Goal: Task Accomplishment & Management: Use online tool/utility

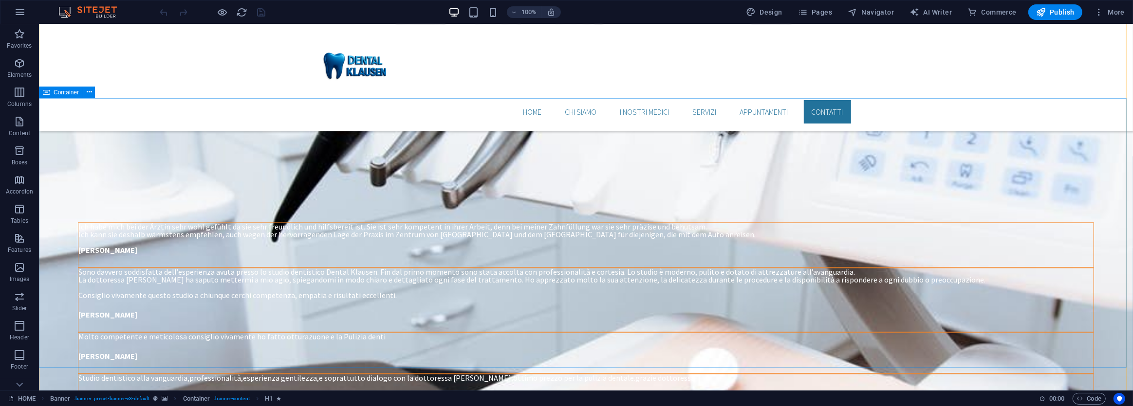
scroll to position [2256, 0]
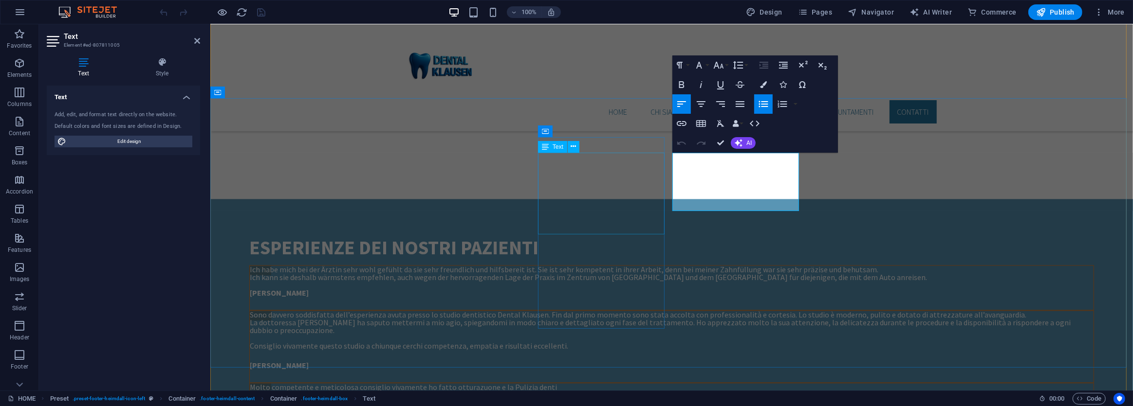
scroll to position [2356, 0]
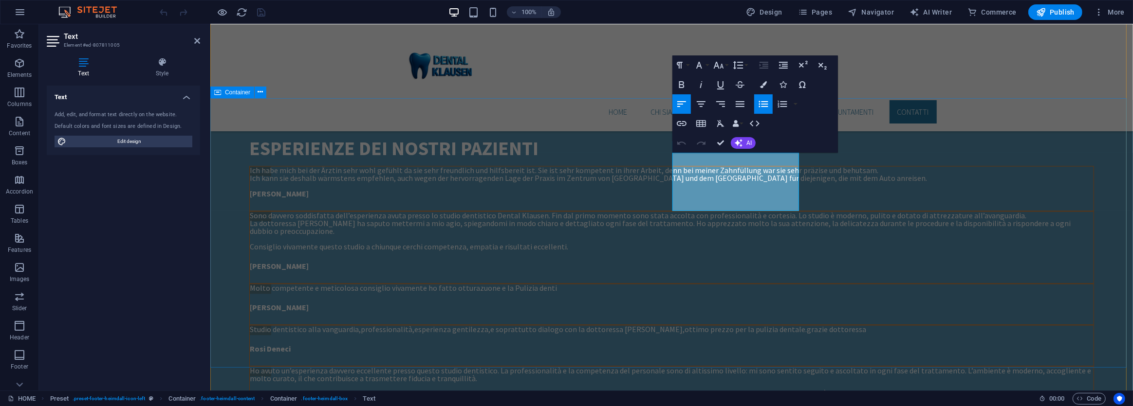
drag, startPoint x: 703, startPoint y: 203, endPoint x: 669, endPoint y: 202, distance: 34.1
click at [682, 122] on icon "button" at bounding box center [682, 124] width 12 height 12
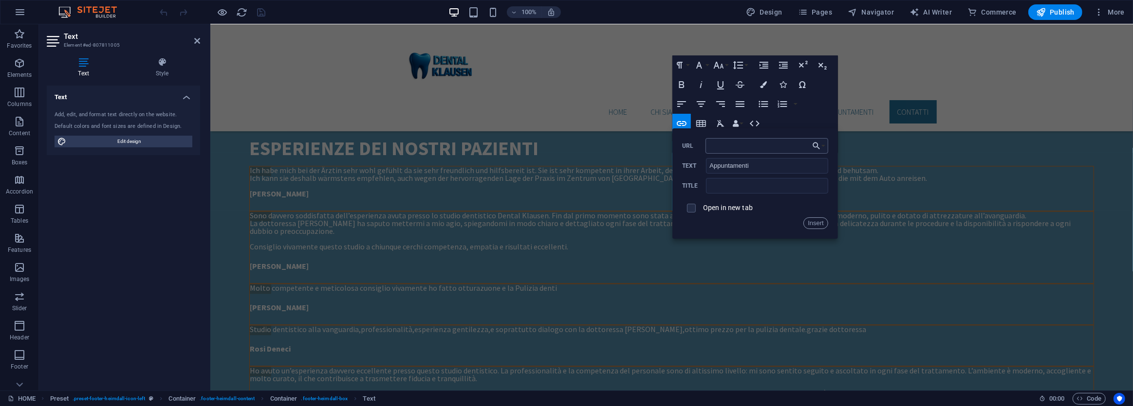
click at [754, 146] on input "URL" at bounding box center [766, 146] width 123 height 16
click at [821, 146] on button "Choose Link" at bounding box center [818, 146] width 18 height 16
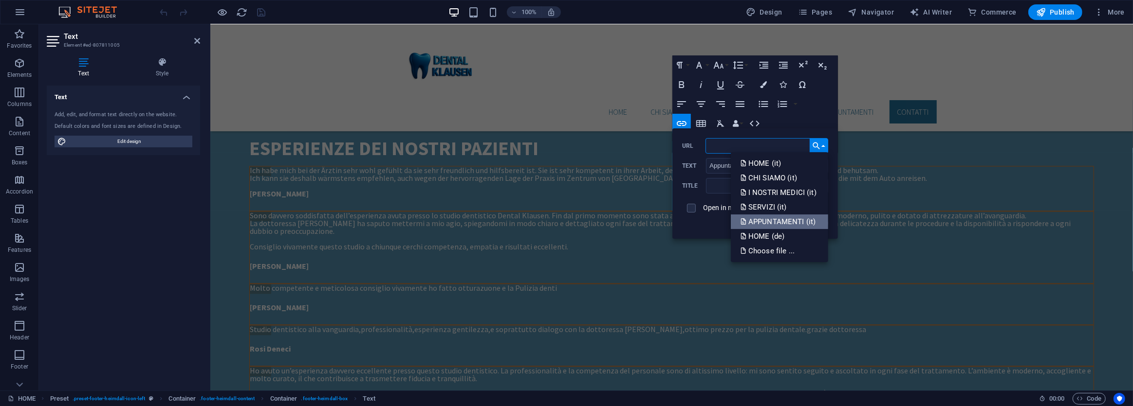
click at [777, 220] on p "APPUNTAMENTI (it)" at bounding box center [778, 222] width 77 height 15
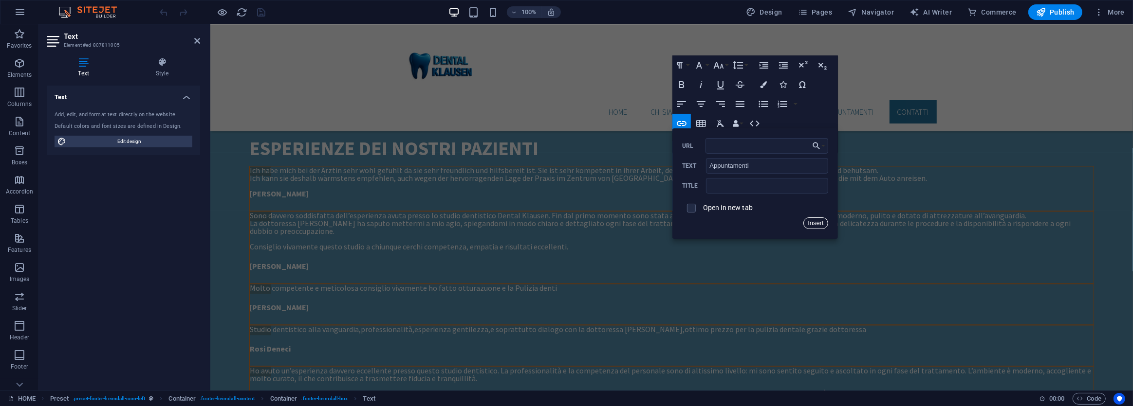
click at [814, 223] on button "Insert" at bounding box center [815, 224] width 25 height 12
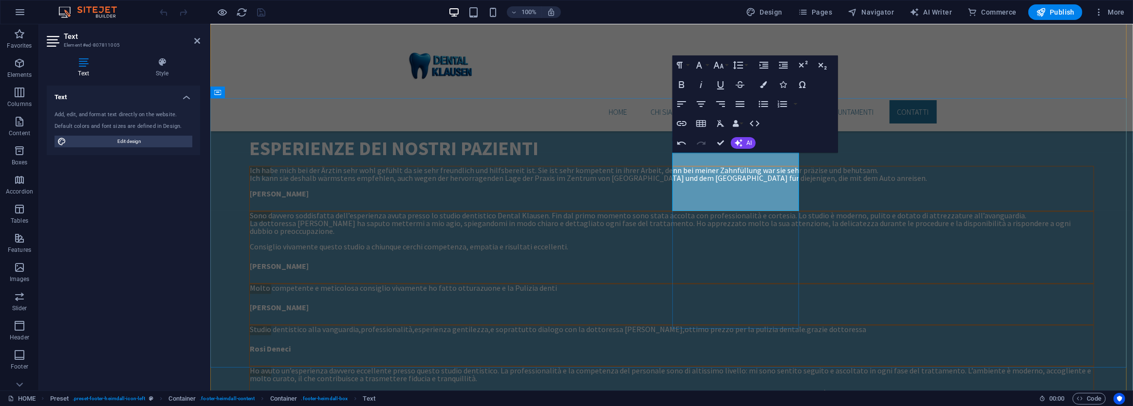
drag, startPoint x: 703, startPoint y: 194, endPoint x: 679, endPoint y: 192, distance: 24.4
type input "Servizi"
click at [678, 126] on icon "button" at bounding box center [682, 124] width 12 height 12
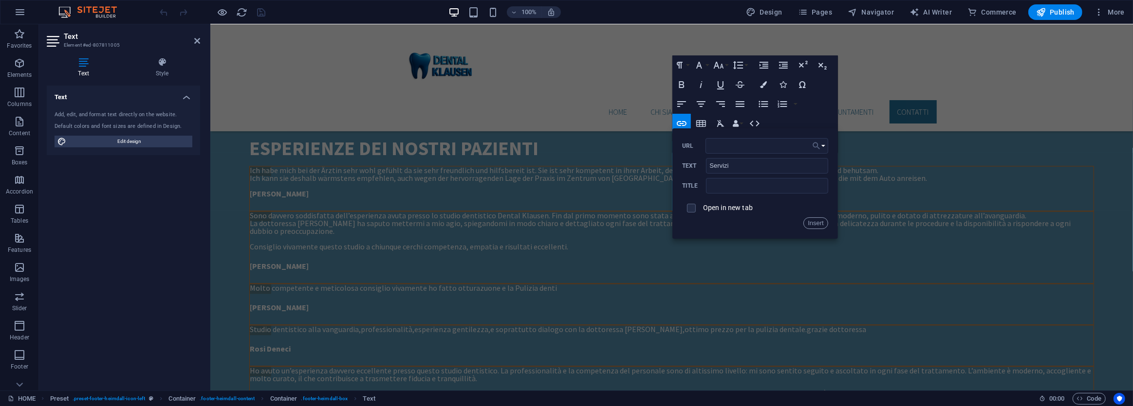
click at [821, 147] on button "Choose Link" at bounding box center [818, 146] width 18 height 16
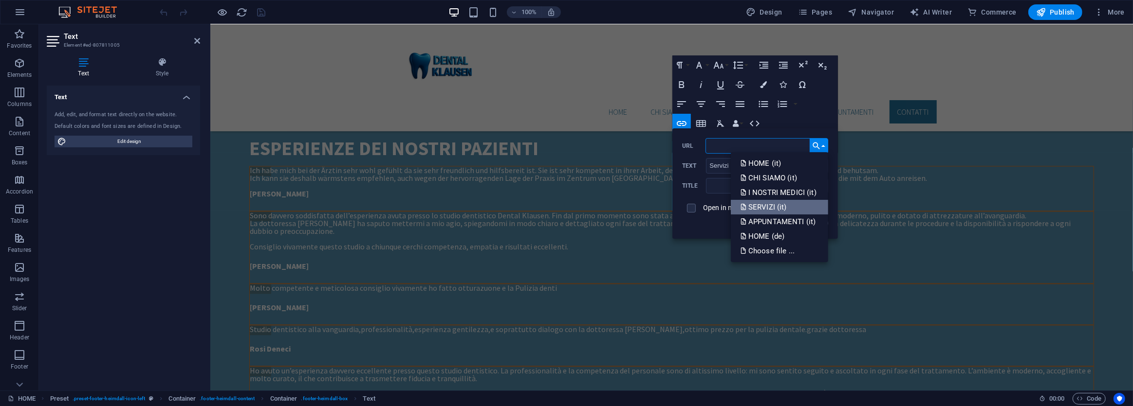
click at [778, 206] on p "SERVIZI (it)" at bounding box center [764, 207] width 48 height 15
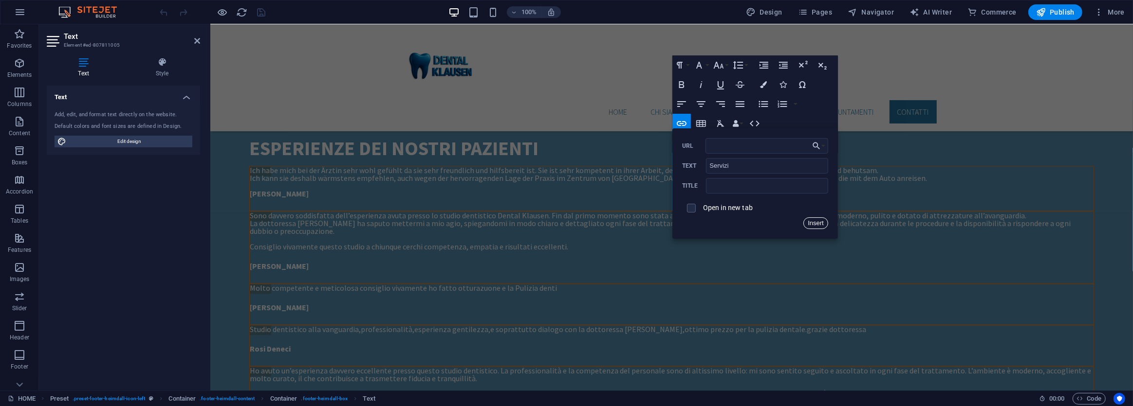
click at [811, 223] on button "Insert" at bounding box center [815, 224] width 25 height 12
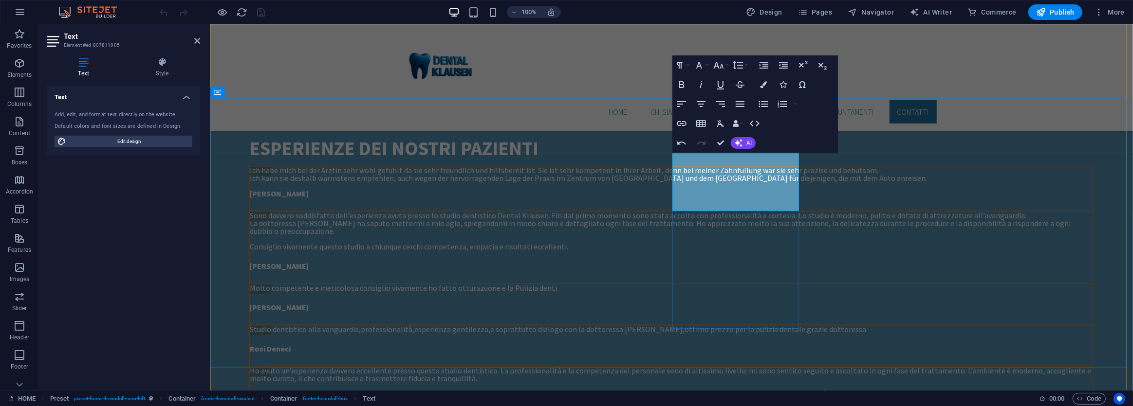
drag, startPoint x: 720, startPoint y: 180, endPoint x: 678, endPoint y: 179, distance: 42.4
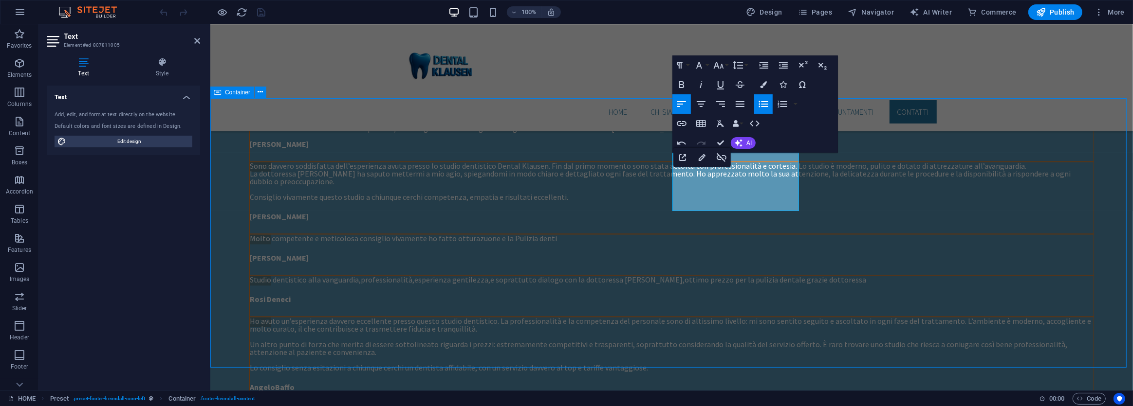
scroll to position [2256, 0]
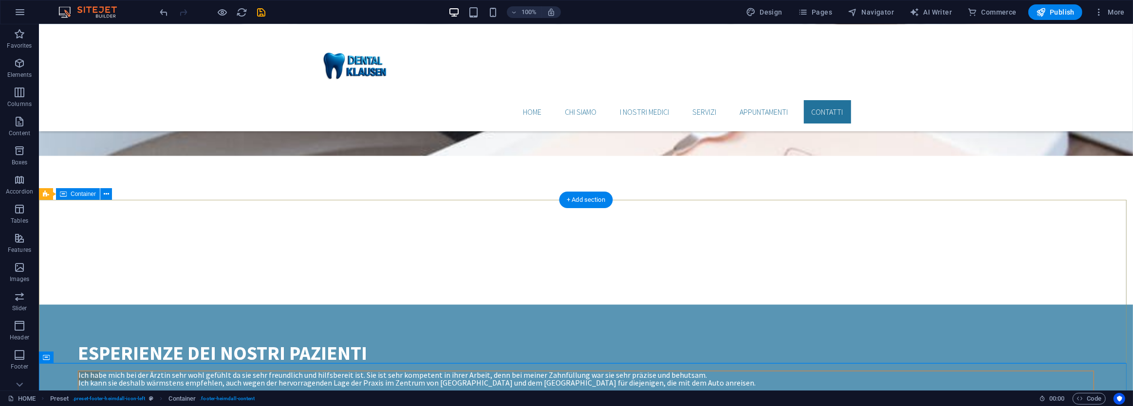
scroll to position [1991, 0]
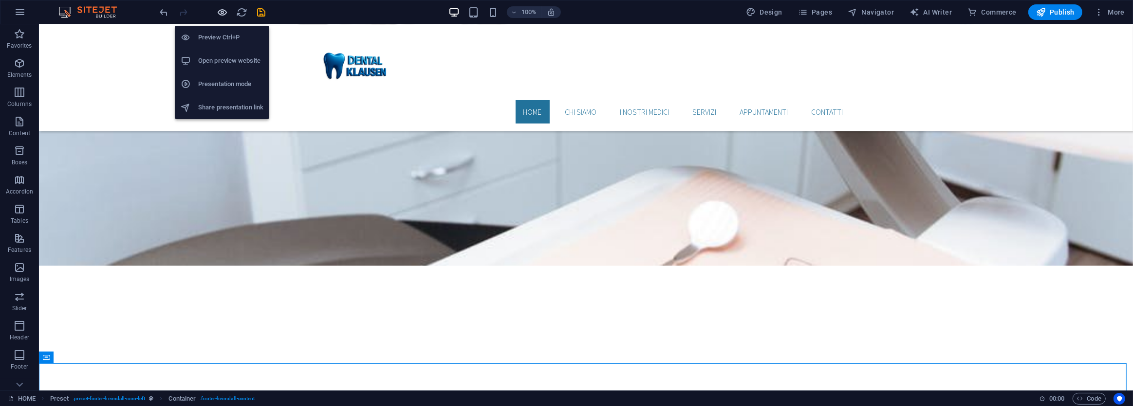
click at [219, 10] on icon "button" at bounding box center [222, 12] width 11 height 11
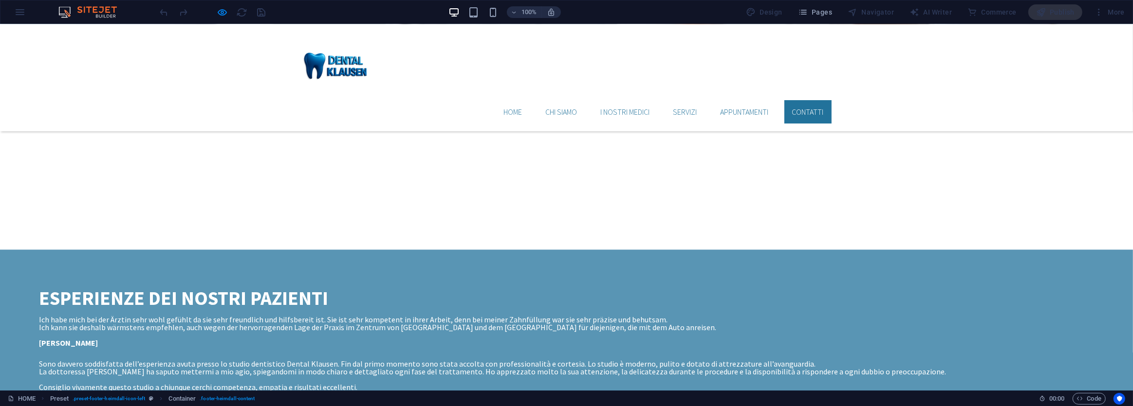
scroll to position [2234, 0]
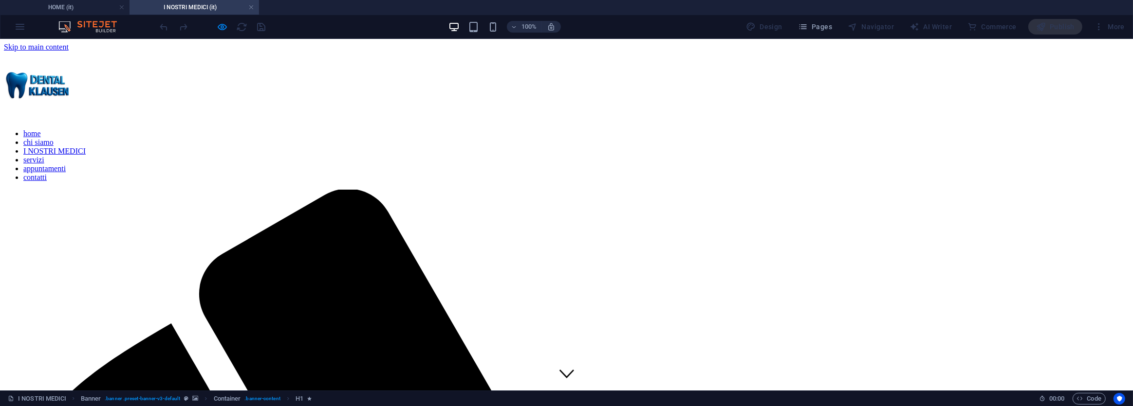
scroll to position [0, 0]
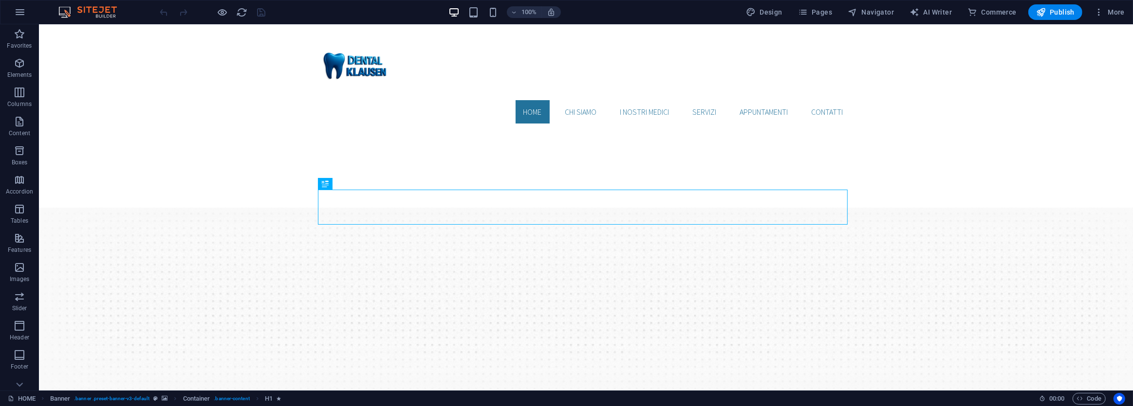
click at [215, 17] on div at bounding box center [212, 12] width 109 height 16
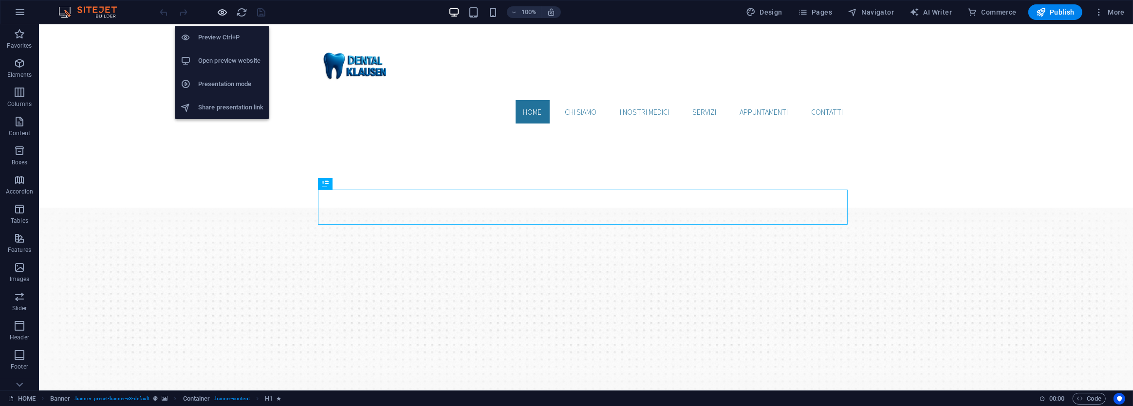
click at [222, 12] on icon "button" at bounding box center [222, 12] width 11 height 11
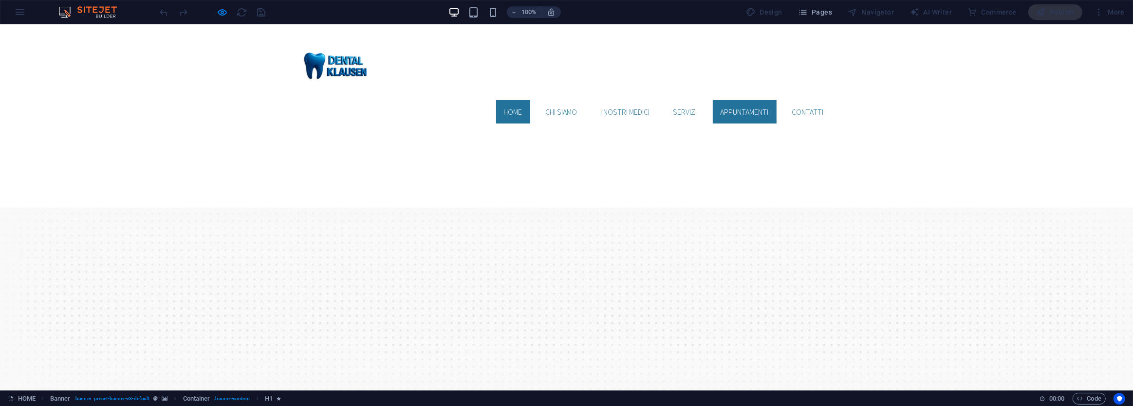
click at [738, 100] on link "appuntamenti" at bounding box center [745, 111] width 64 height 23
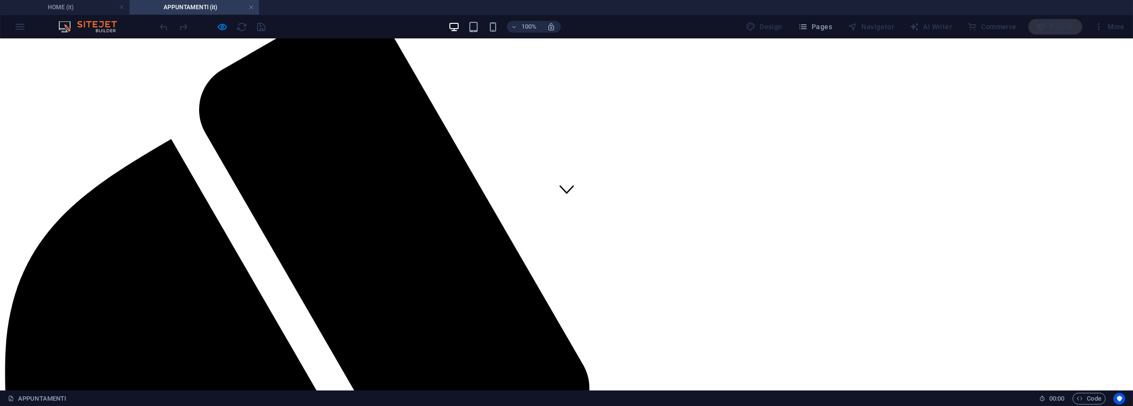
scroll to position [177, 0]
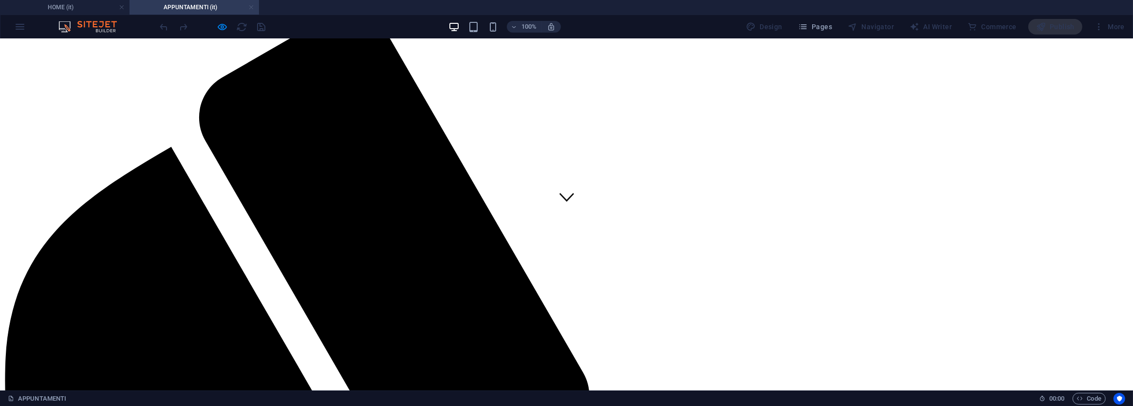
click at [251, 7] on link at bounding box center [251, 7] width 6 height 9
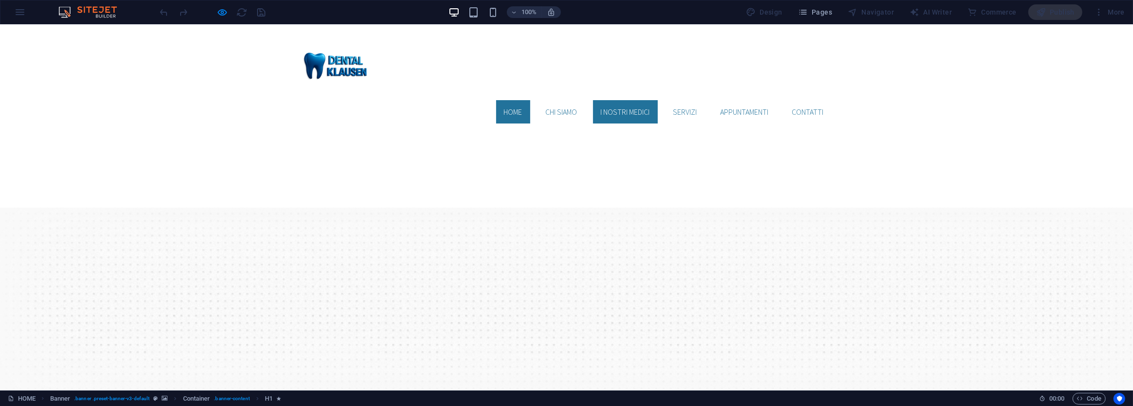
click at [624, 100] on link "I NOSTRI MEDICI" at bounding box center [625, 111] width 65 height 23
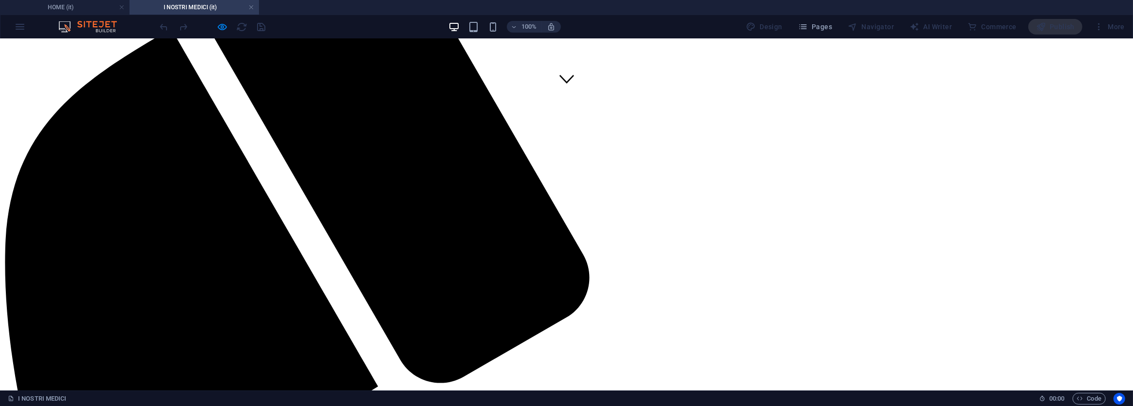
scroll to position [265, 0]
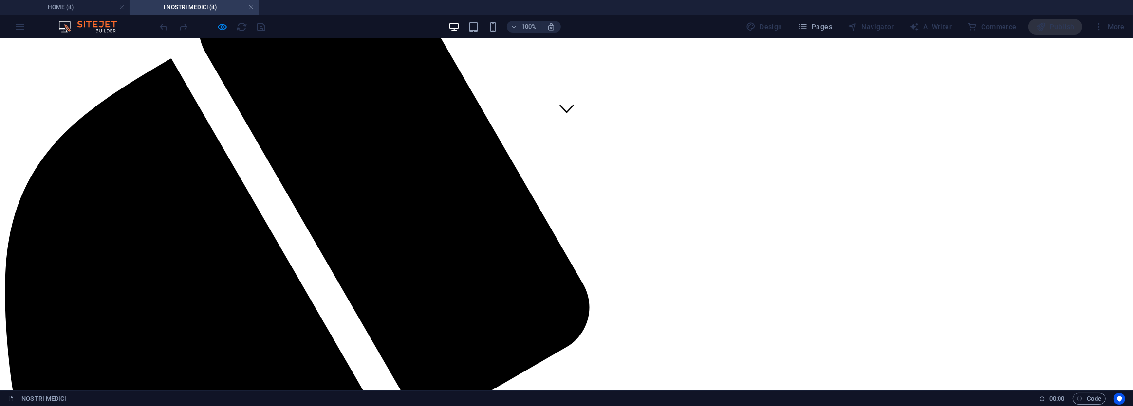
click at [251, 9] on link at bounding box center [251, 7] width 6 height 9
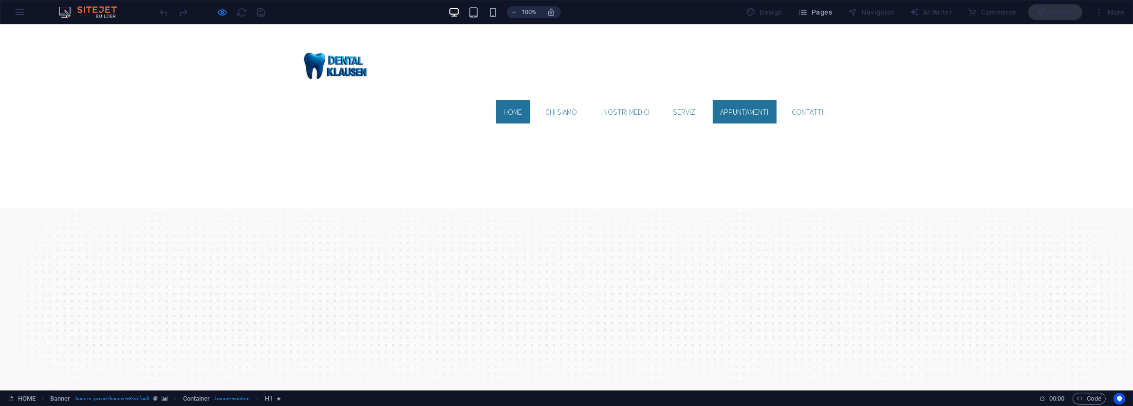
click at [738, 100] on link "appuntamenti" at bounding box center [745, 111] width 64 height 23
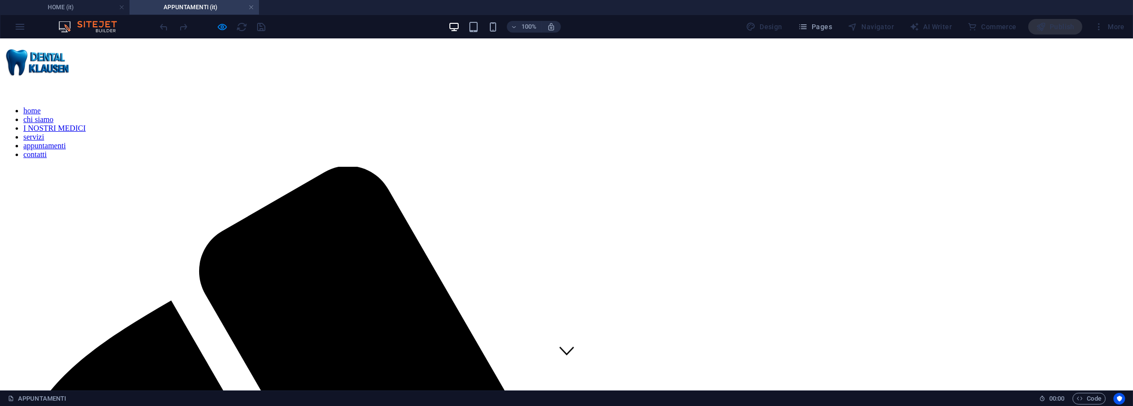
scroll to position [0, 0]
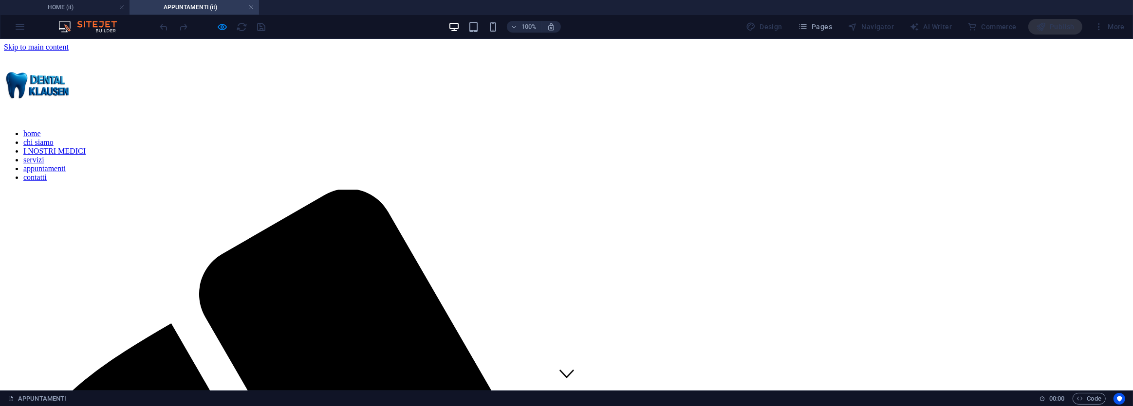
click at [804, 129] on nav "home chi siamo I NOSTRI MEDICI servizi appuntamenti contatti" at bounding box center [566, 155] width 1125 height 53
click at [805, 129] on nav "home chi siamo I NOSTRI MEDICI servizi appuntamenti contatti" at bounding box center [566, 155] width 1125 height 53
click at [245, 10] on h4 "APPUNTAMENTI (it)" at bounding box center [193, 7] width 129 height 11
click at [248, 8] on link at bounding box center [251, 7] width 6 height 9
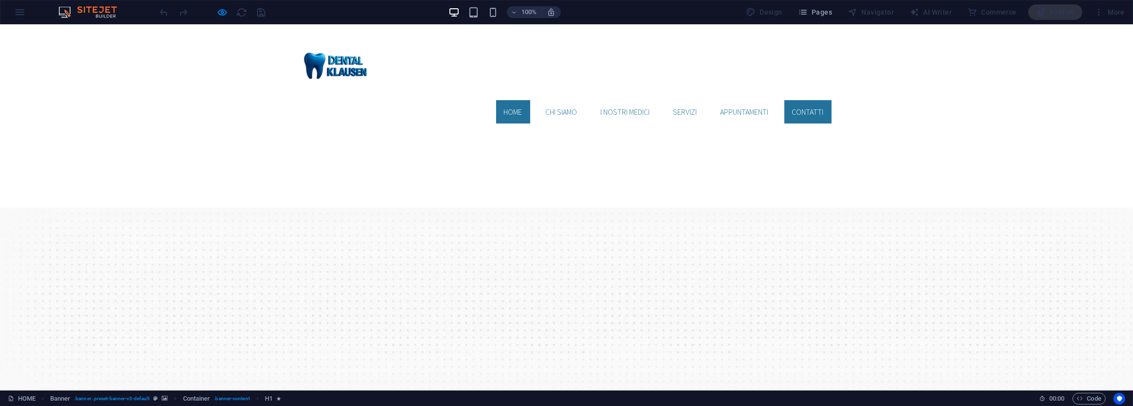
click at [805, 100] on link "contatti" at bounding box center [807, 111] width 47 height 23
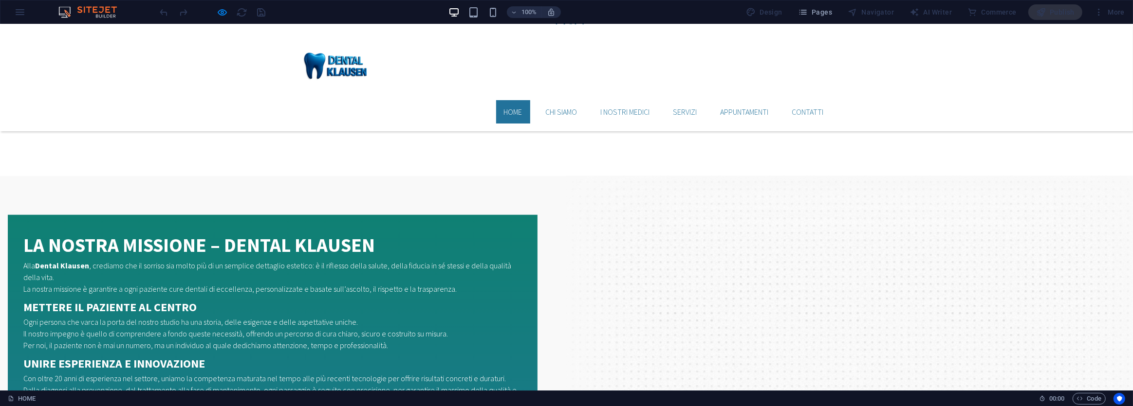
scroll to position [889, 0]
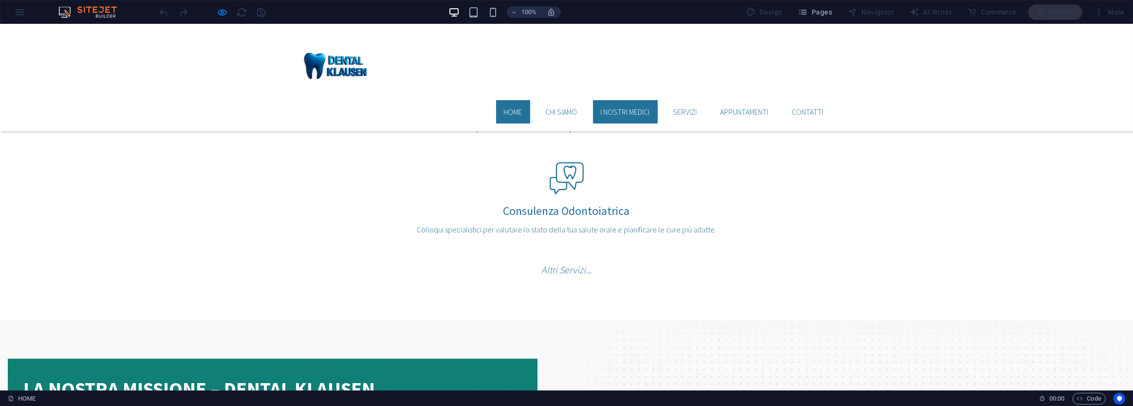
click at [597, 100] on link "I NOSTRI MEDICI" at bounding box center [625, 111] width 65 height 23
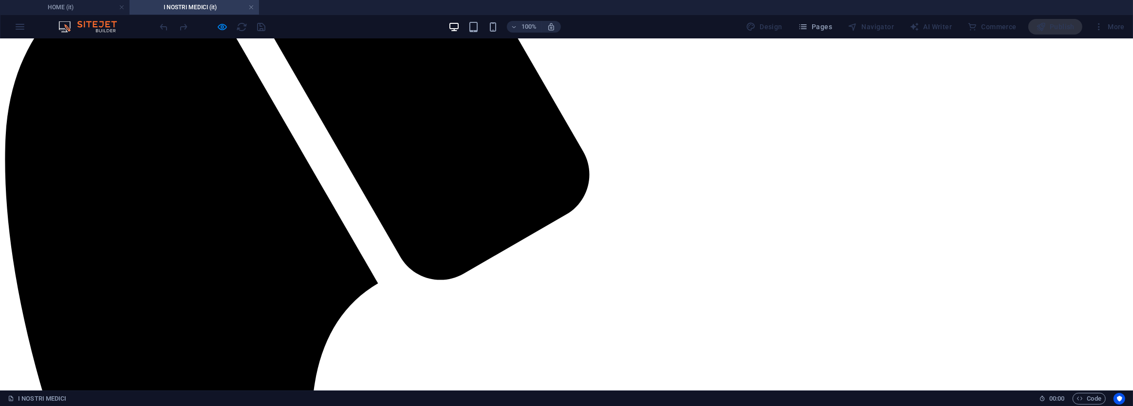
scroll to position [88, 0]
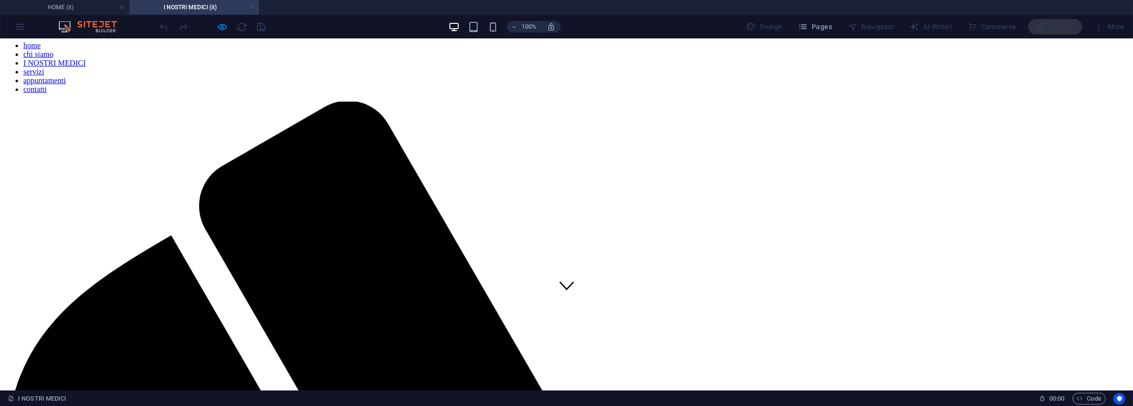
click at [253, 5] on link at bounding box center [251, 7] width 6 height 9
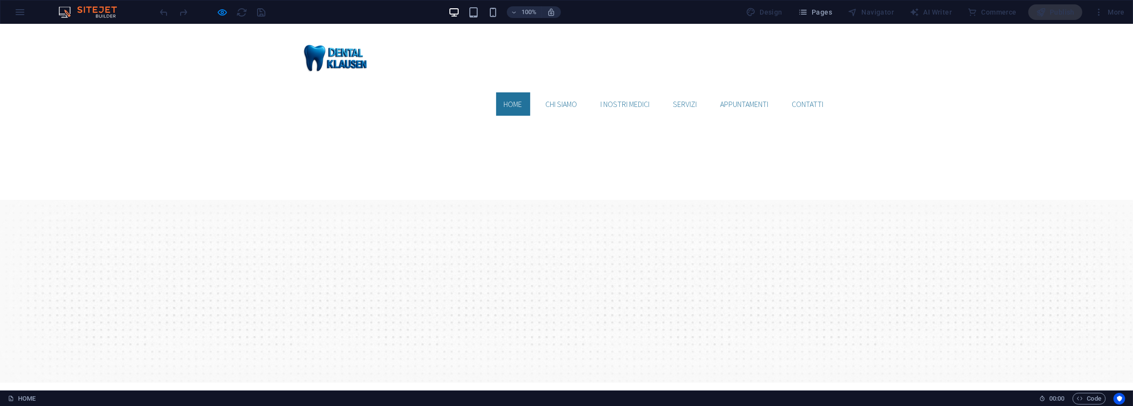
scroll to position [0, 0]
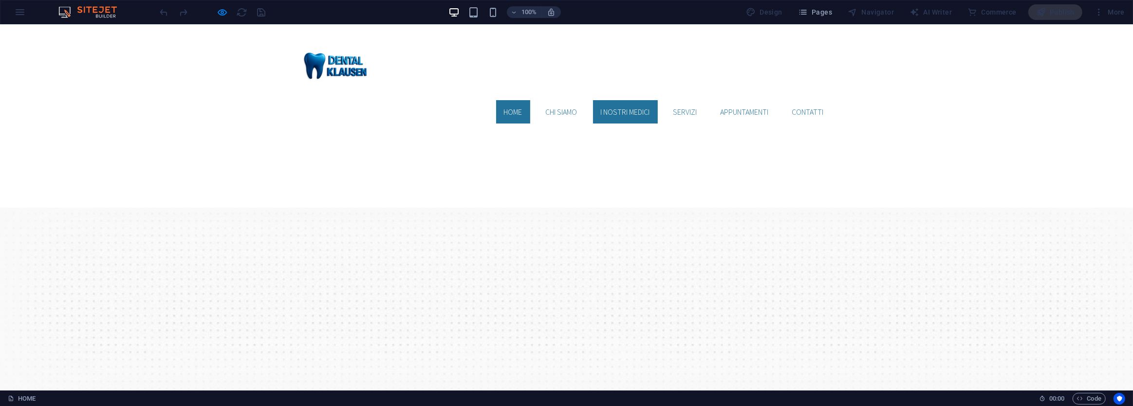
click at [630, 100] on link "I NOSTRI MEDICI" at bounding box center [625, 111] width 65 height 23
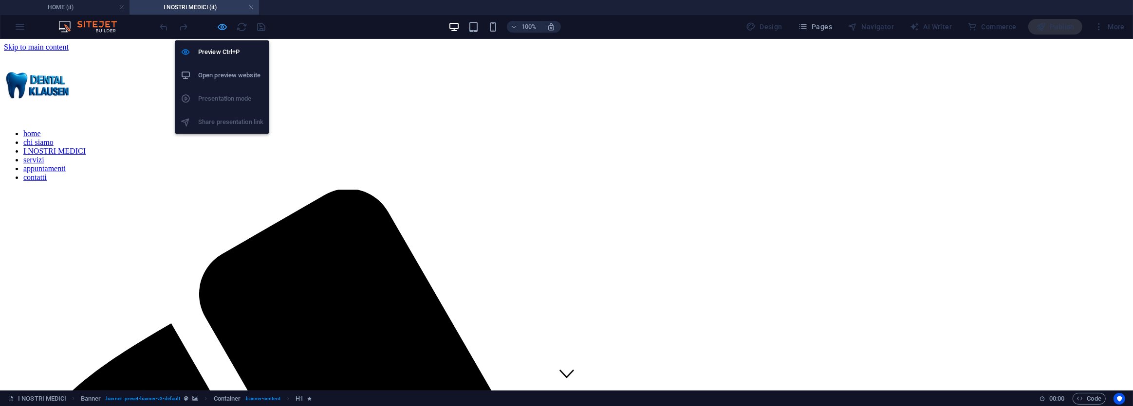
click at [220, 25] on icon "button" at bounding box center [222, 26] width 11 height 11
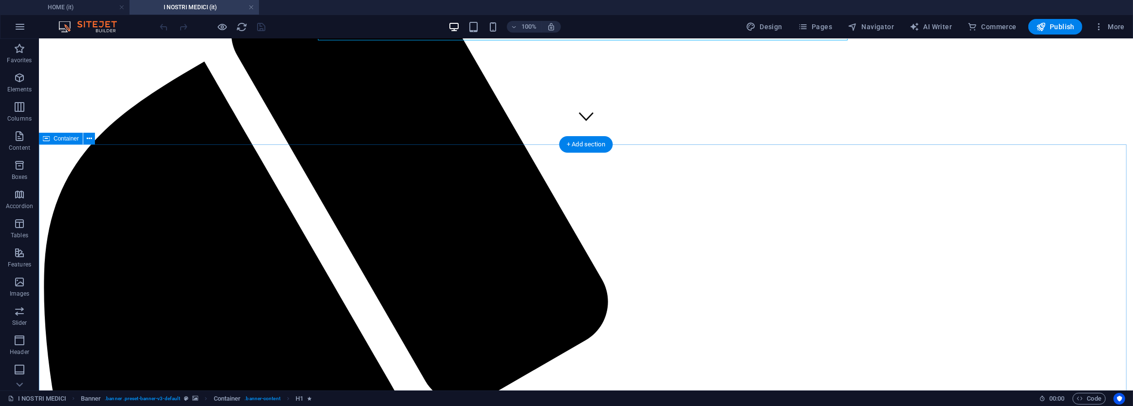
scroll to position [310, 0]
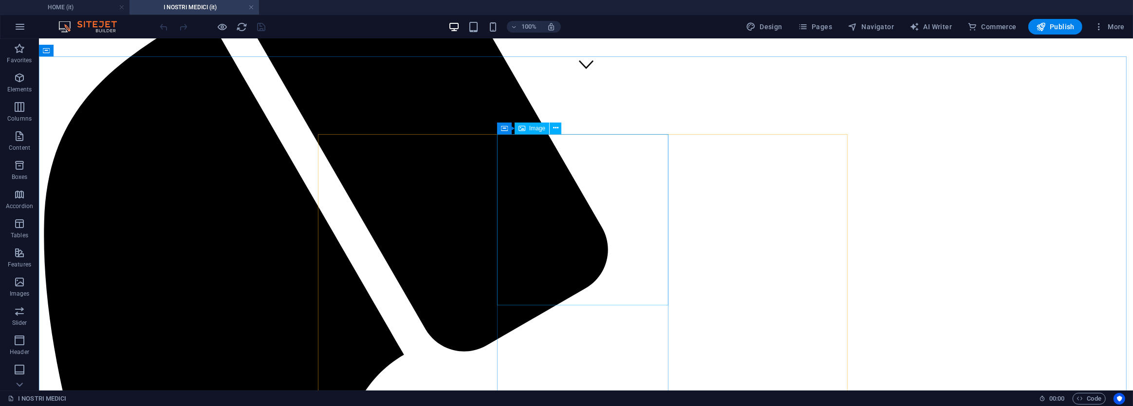
click at [537, 130] on span "Image" at bounding box center [537, 129] width 16 height 6
select select "%"
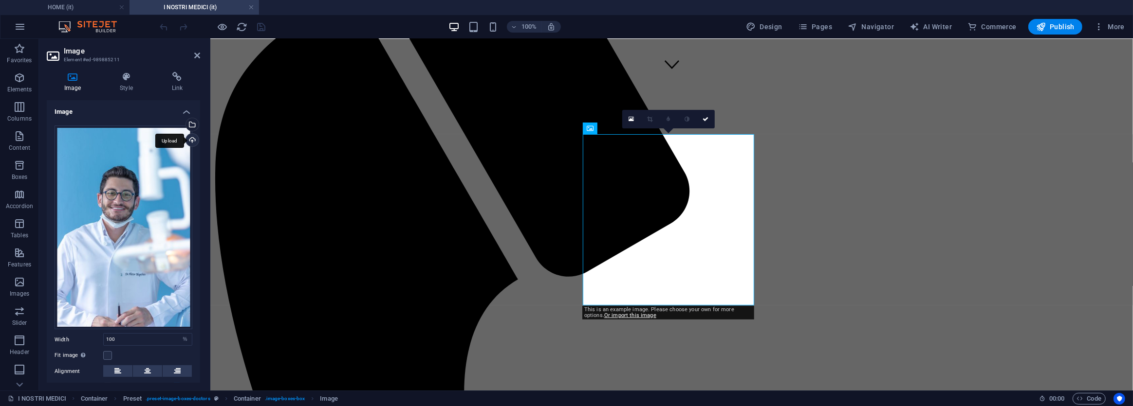
click at [189, 143] on div "Upload" at bounding box center [191, 141] width 15 height 15
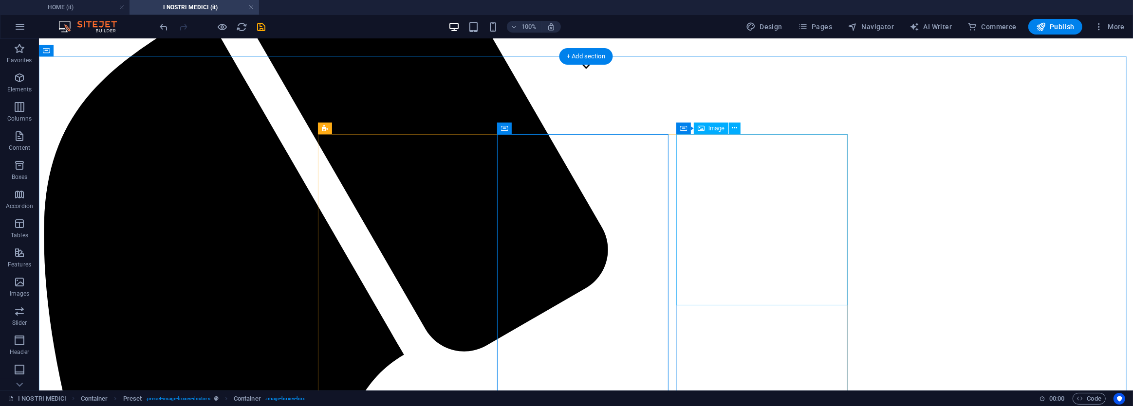
select select "%"
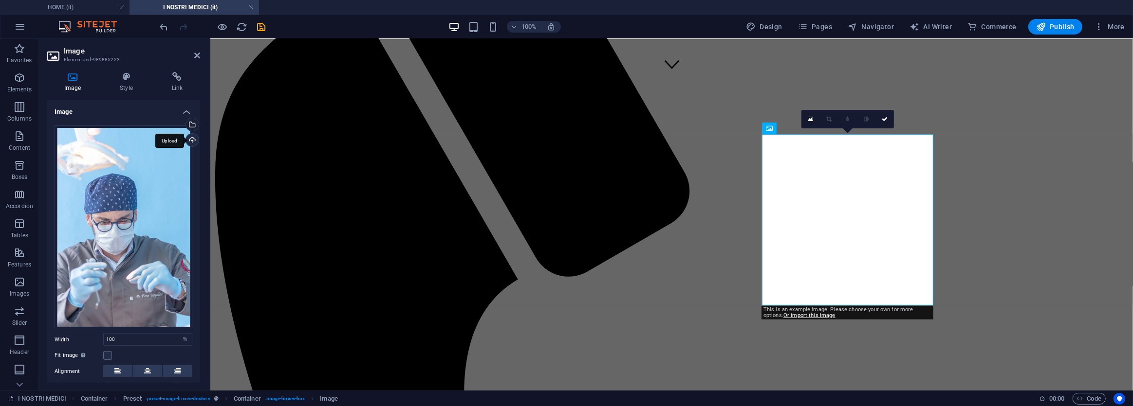
click at [189, 136] on div "Upload" at bounding box center [191, 141] width 15 height 15
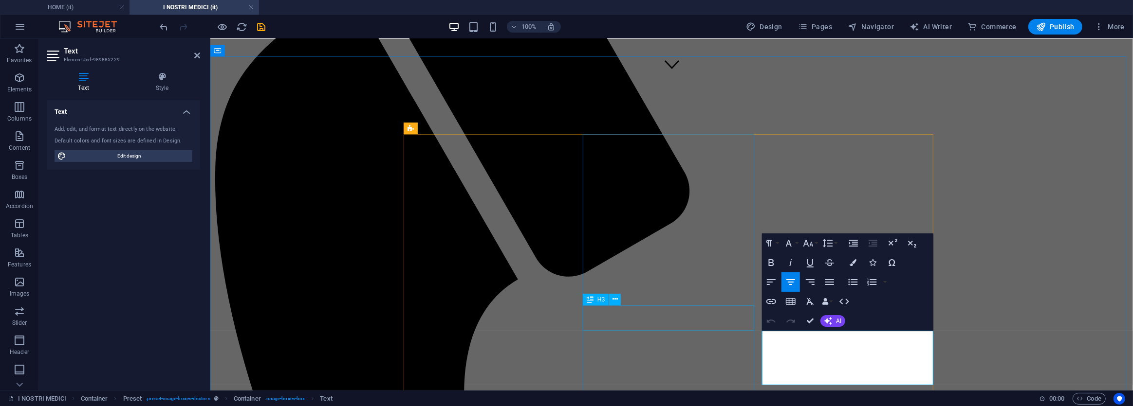
drag, startPoint x: 882, startPoint y: 372, endPoint x: 710, endPoint y: 320, distance: 180.5
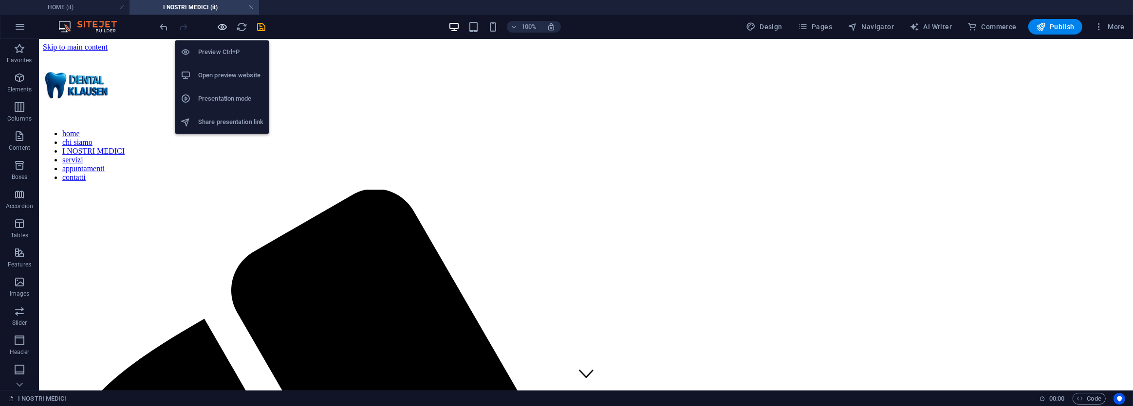
click at [221, 27] on icon "button" at bounding box center [222, 26] width 11 height 11
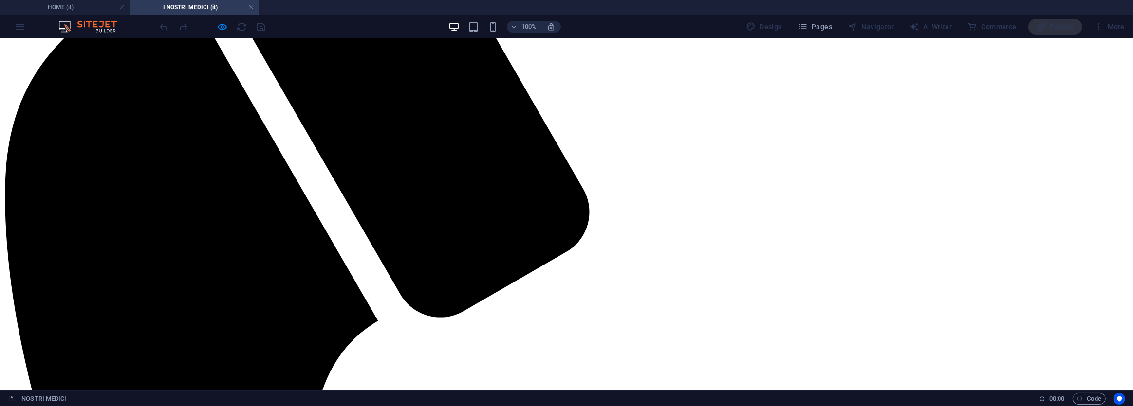
scroll to position [442, 0]
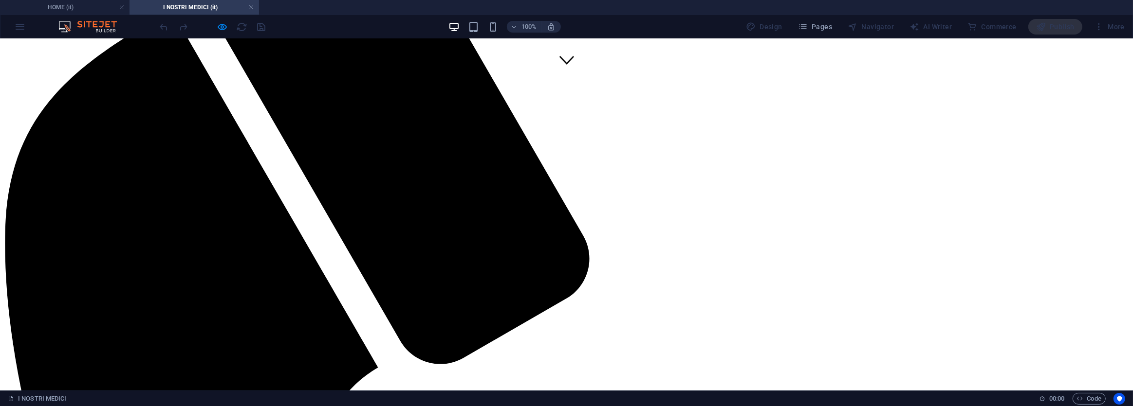
scroll to position [310, 0]
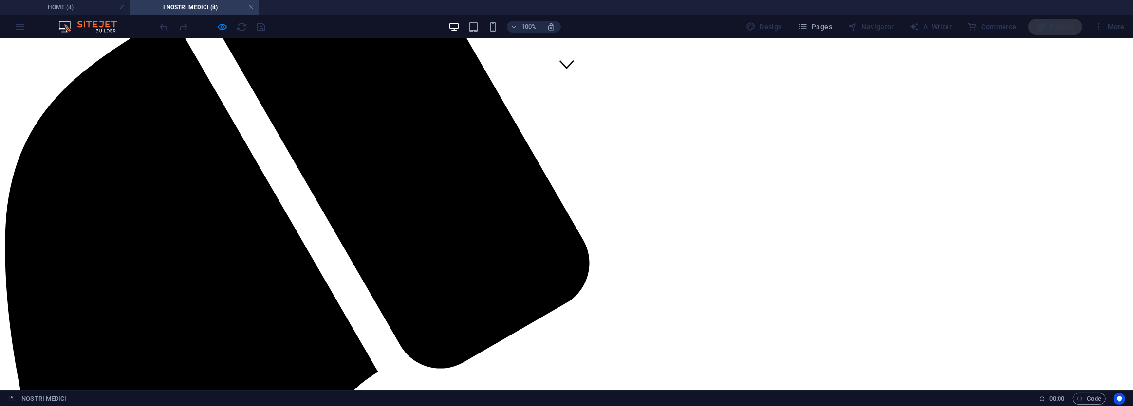
drag, startPoint x: 592, startPoint y: 256, endPoint x: 517, endPoint y: 212, distance: 86.8
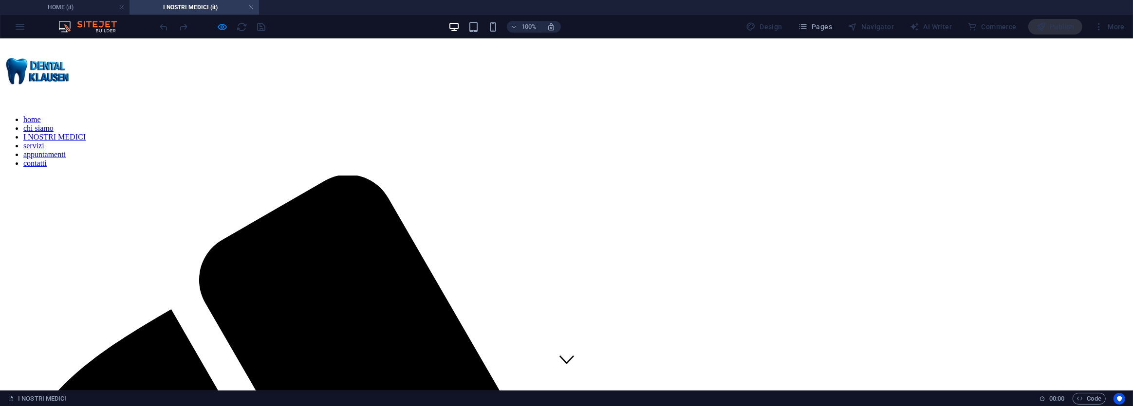
scroll to position [0, 0]
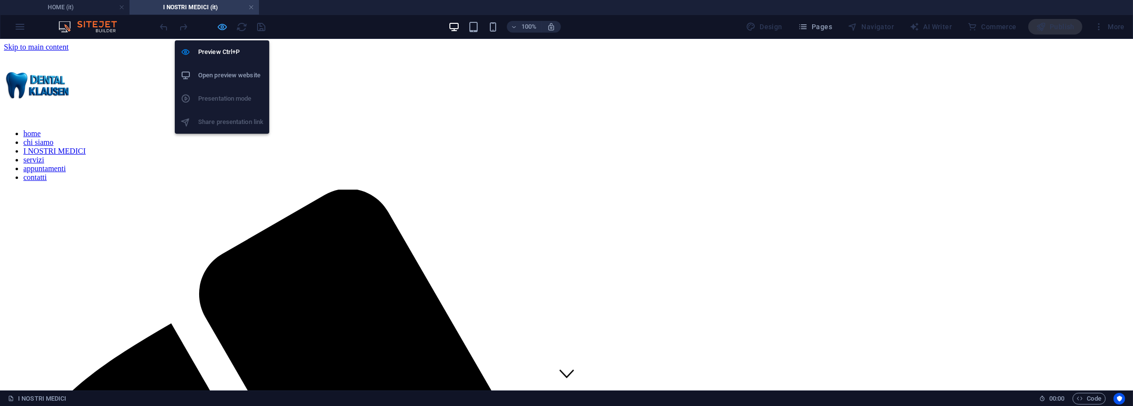
click at [219, 27] on icon "button" at bounding box center [222, 26] width 11 height 11
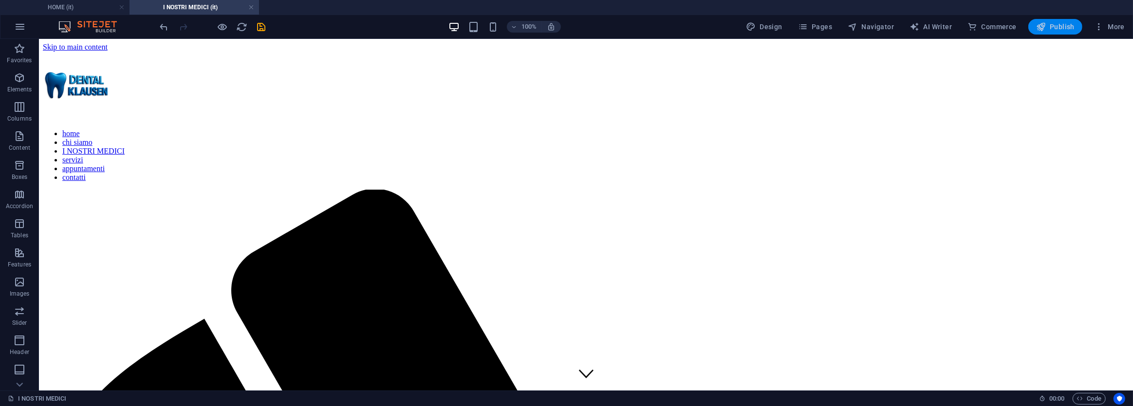
click at [1055, 29] on span "Publish" at bounding box center [1055, 27] width 38 height 10
